Goal: Task Accomplishment & Management: Use online tool/utility

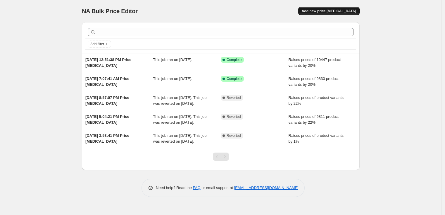
click at [341, 13] on span "Add new price [MEDICAL_DATA]" at bounding box center [329, 11] width 54 height 5
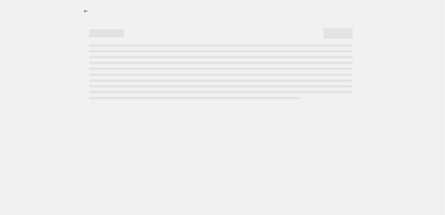
select select "percentage"
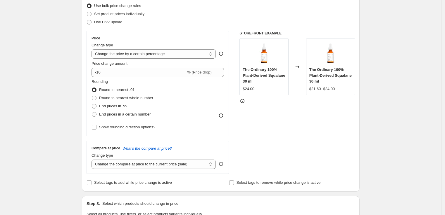
scroll to position [77, 0]
click at [213, 165] on select "Change the compare at price to the current price (sale) Change the compare at p…" at bounding box center [154, 164] width 124 height 9
click at [93, 160] on select "Change the compare at price to the current price (sale) Change the compare at p…" at bounding box center [154, 164] width 124 height 9
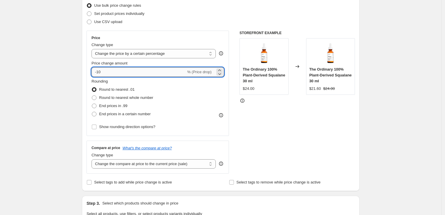
click at [154, 74] on input "-10" at bounding box center [139, 72] width 94 height 9
drag, startPoint x: 98, startPoint y: 73, endPoint x: 119, endPoint y: 75, distance: 21.2
click at [119, 75] on input "-10" at bounding box center [139, 72] width 94 height 9
type input "-20"
click at [286, 124] on div "STOREFRONT EXAMPLE The Ordinary 100% Plant-Derived Squalane 30 ml $24.00 Change…" at bounding box center [296, 102] width 115 height 143
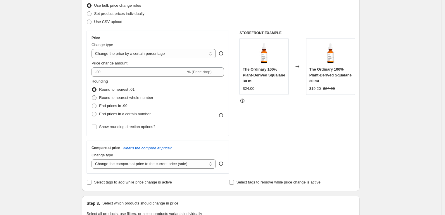
click at [125, 98] on span "Round to nearest whole number" at bounding box center [126, 98] width 54 height 4
click at [92, 96] on input "Round to nearest whole number" at bounding box center [92, 96] width 0 height 0
radio input "true"
click at [312, 125] on div "STOREFRONT EXAMPLE The Ordinary 100% Plant-Derived Squalane 30 ml $24.00 Change…" at bounding box center [296, 102] width 115 height 143
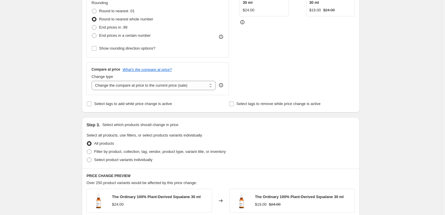
scroll to position [156, 0]
click at [123, 151] on span "Filter by product, collection, tag, vendor, product type, variant title, or inv…" at bounding box center [160, 151] width 132 height 4
click at [87, 149] on input "Filter by product, collection, tag, vendor, product type, variant title, or inv…" at bounding box center [87, 149] width 0 height 0
radio input "true"
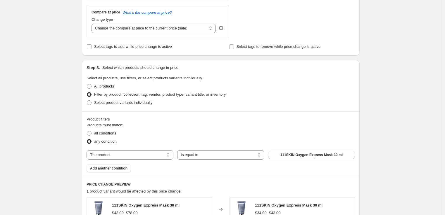
scroll to position [244, 0]
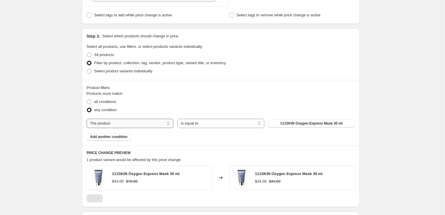
click at [149, 126] on select "The product The product's collection The product's tag The product's vendor The…" at bounding box center [130, 123] width 87 height 9
select select "collection"
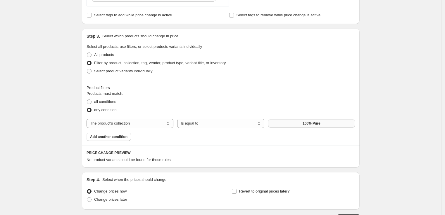
click at [304, 123] on span "100% Pure" at bounding box center [312, 123] width 18 height 5
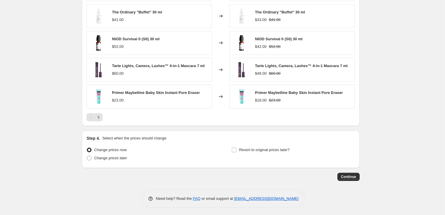
scroll to position [435, 0]
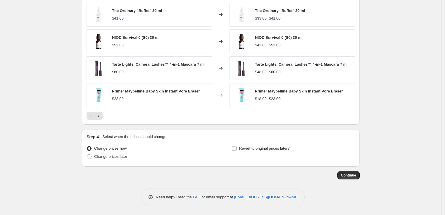
click at [275, 150] on span "Revert to original prices later?" at bounding box center [264, 148] width 51 height 4
click at [237, 150] on input "Revert to original prices later?" at bounding box center [234, 148] width 5 height 5
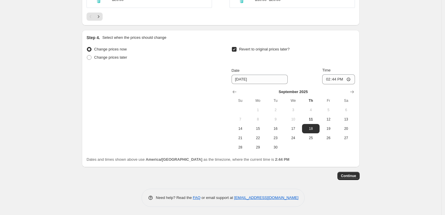
scroll to position [535, 0]
drag, startPoint x: 236, startPoint y: 49, endPoint x: 236, endPoint y: 54, distance: 4.7
click at [236, 49] on input "Revert to original prices later?" at bounding box center [234, 48] width 5 height 5
checkbox input "false"
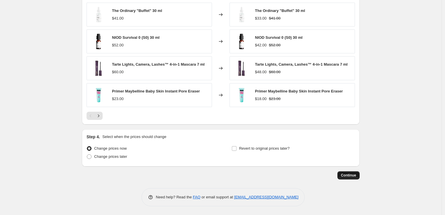
click at [353, 177] on span "Continue" at bounding box center [348, 175] width 15 height 5
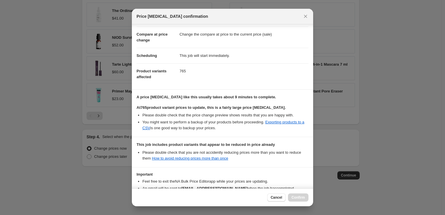
scroll to position [63, 0]
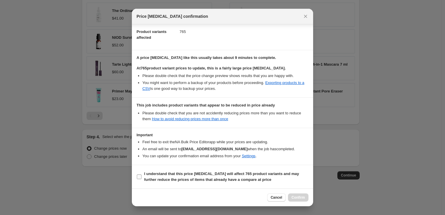
click at [158, 173] on b "I understand that this price [MEDICAL_DATA] will affect 765 product variants an…" at bounding box center [221, 177] width 155 height 10
click at [142, 175] on input "I understand that this price [MEDICAL_DATA] will affect 765 product variants an…" at bounding box center [139, 177] width 5 height 5
checkbox input "true"
click at [301, 197] on span "Confirm" at bounding box center [298, 198] width 13 height 5
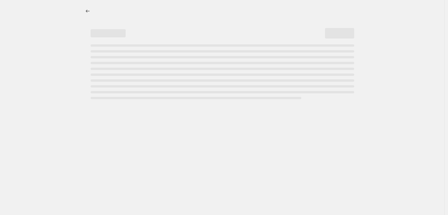
select select "percentage"
select select "collection"
